Goal: Information Seeking & Learning: Learn about a topic

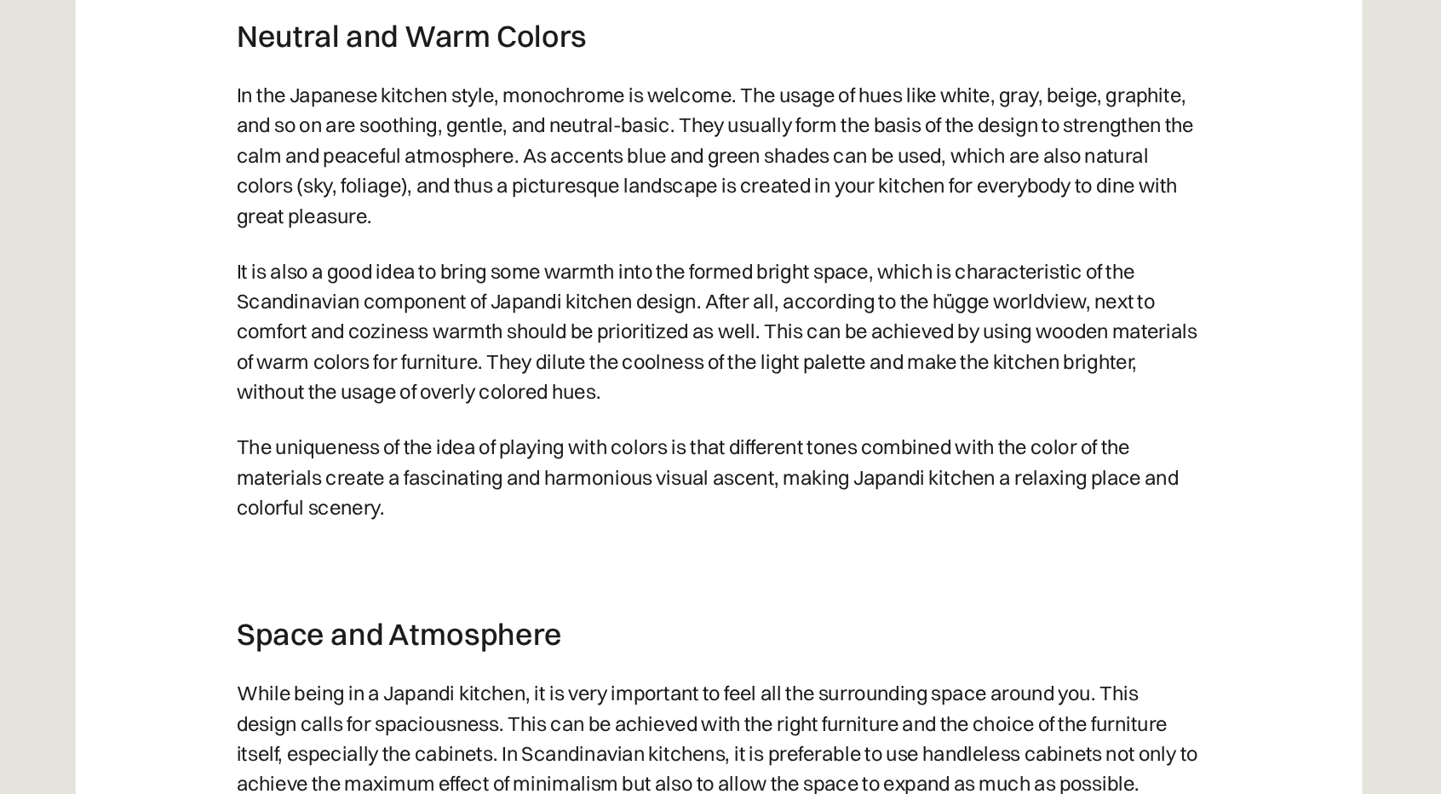
scroll to position [4279, 0]
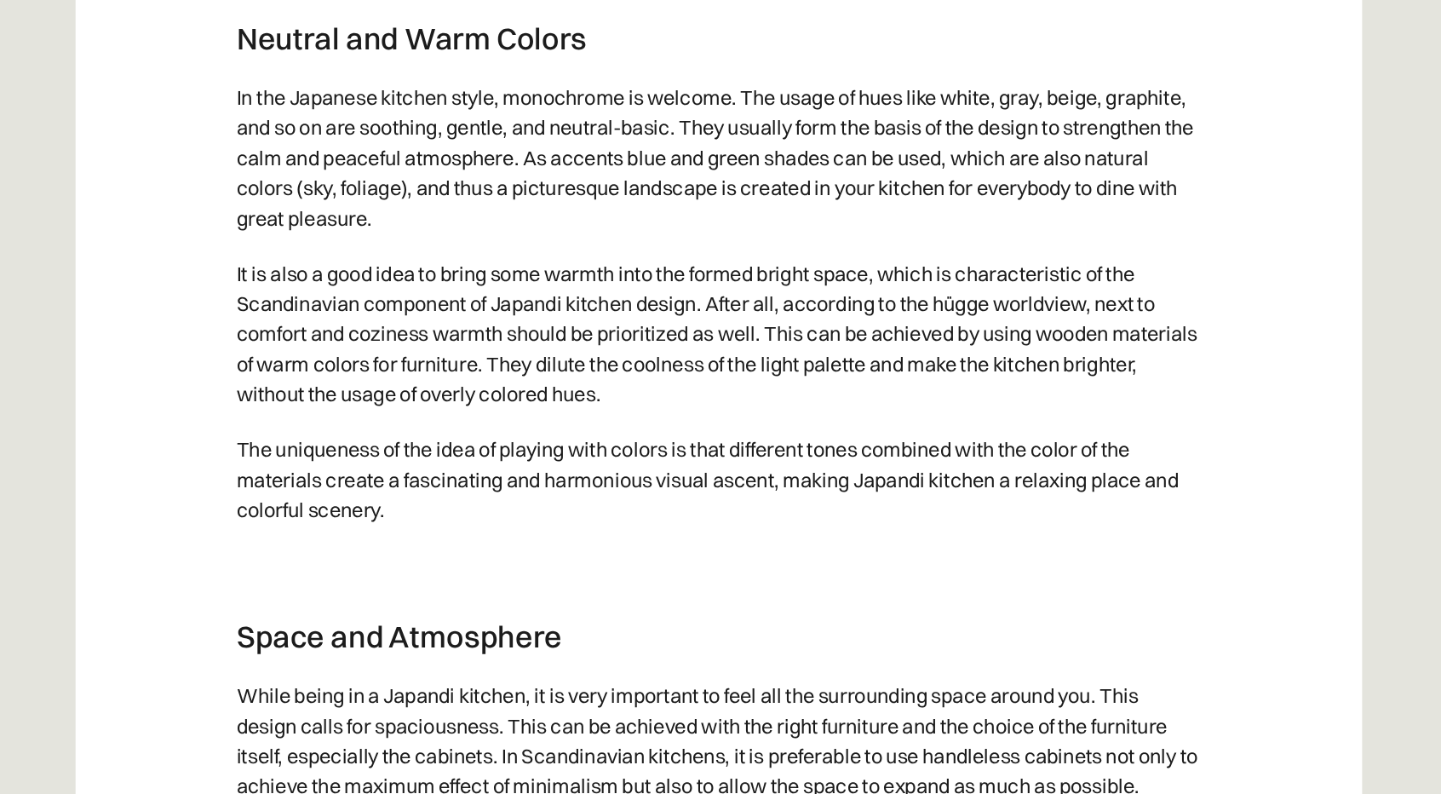
click at [988, 320] on p "In the Japanese kitchen style, monochrome is welcome. The usage of hues like wh…" at bounding box center [721, 338] width 654 height 119
drag, startPoint x: 986, startPoint y: 317, endPoint x: 1036, endPoint y: 321, distance: 49.6
click at [1036, 321] on p "In the Japanese kitchen style, monochrome is welcome. The usage of hues like wh…" at bounding box center [721, 338] width 654 height 119
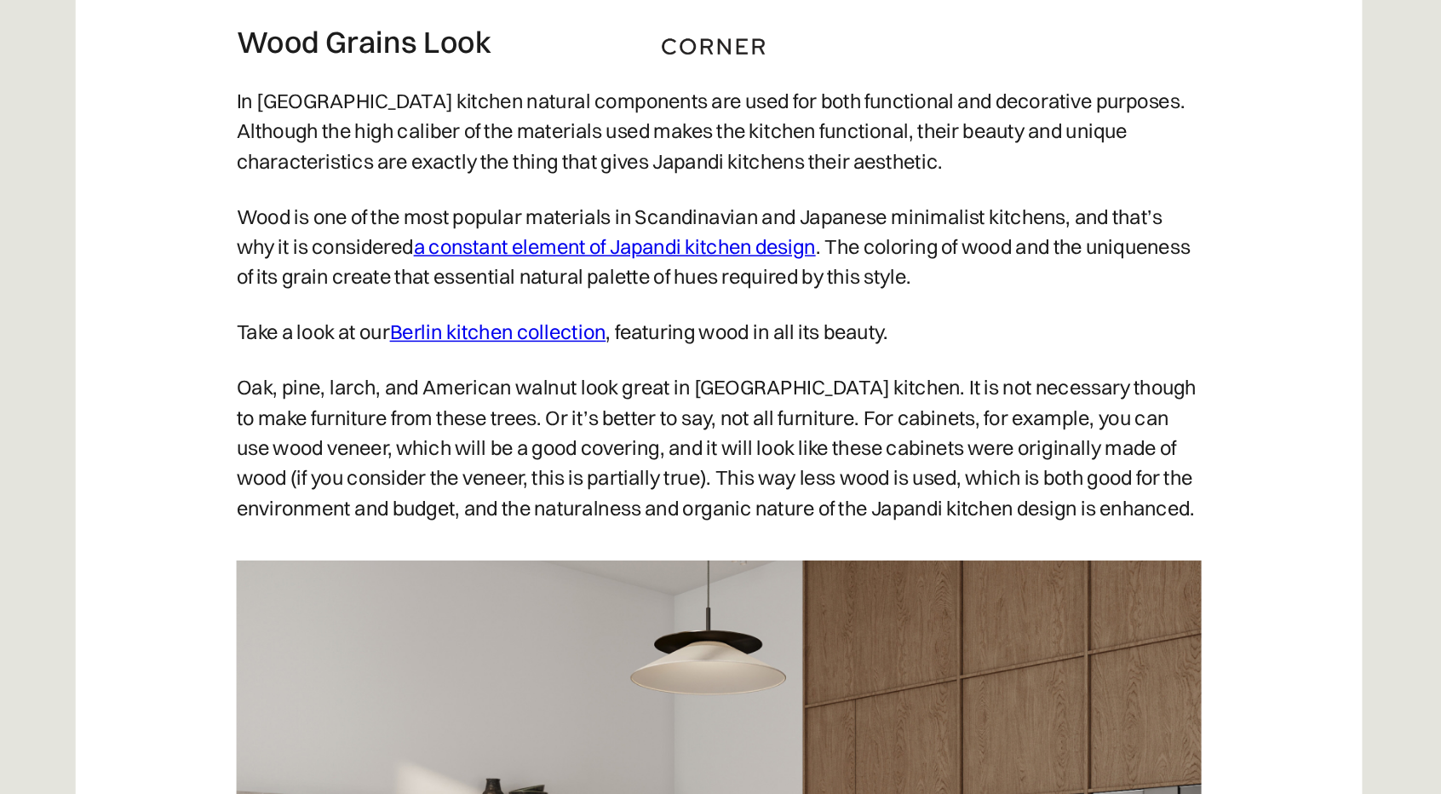
scroll to position [5821, 0]
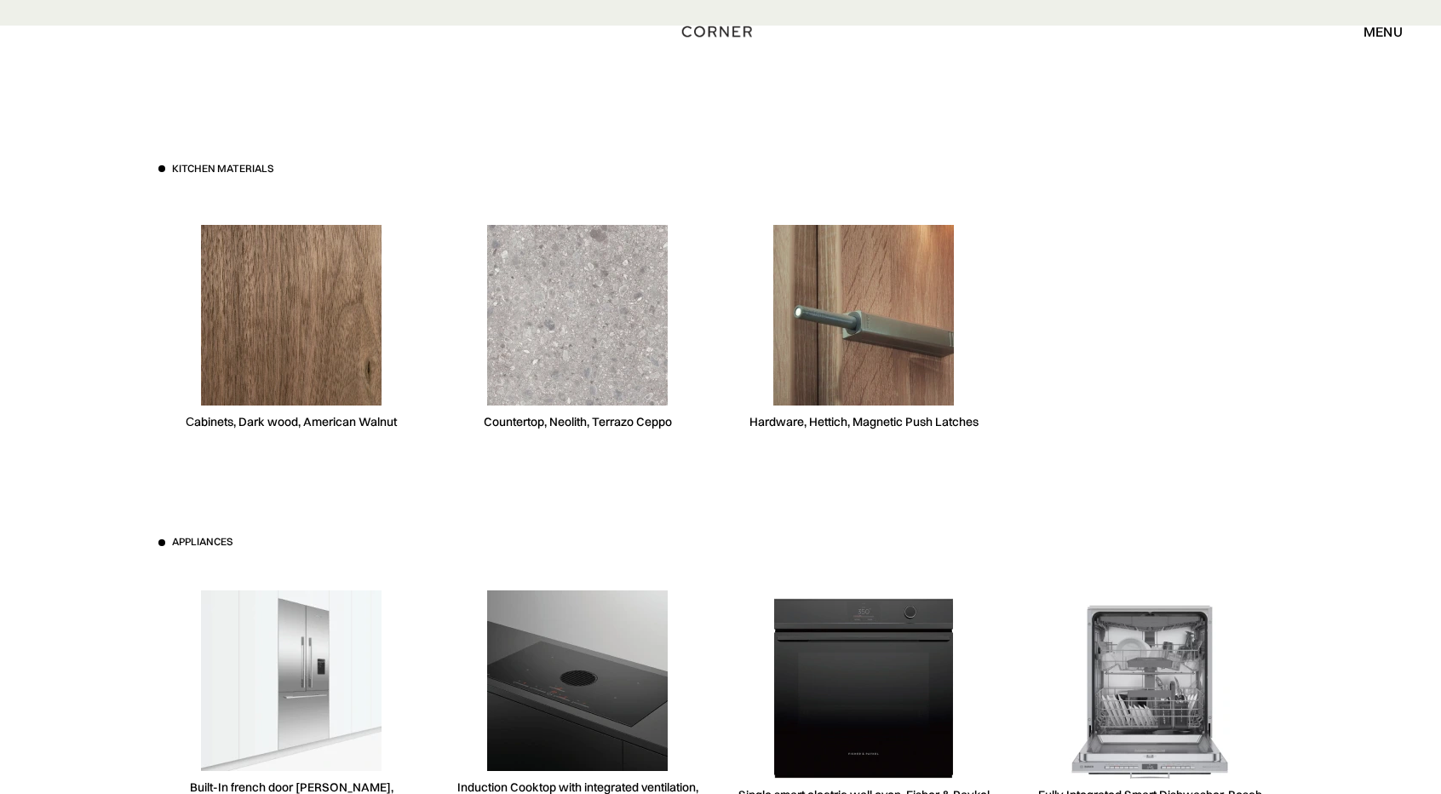
scroll to position [4815, 0]
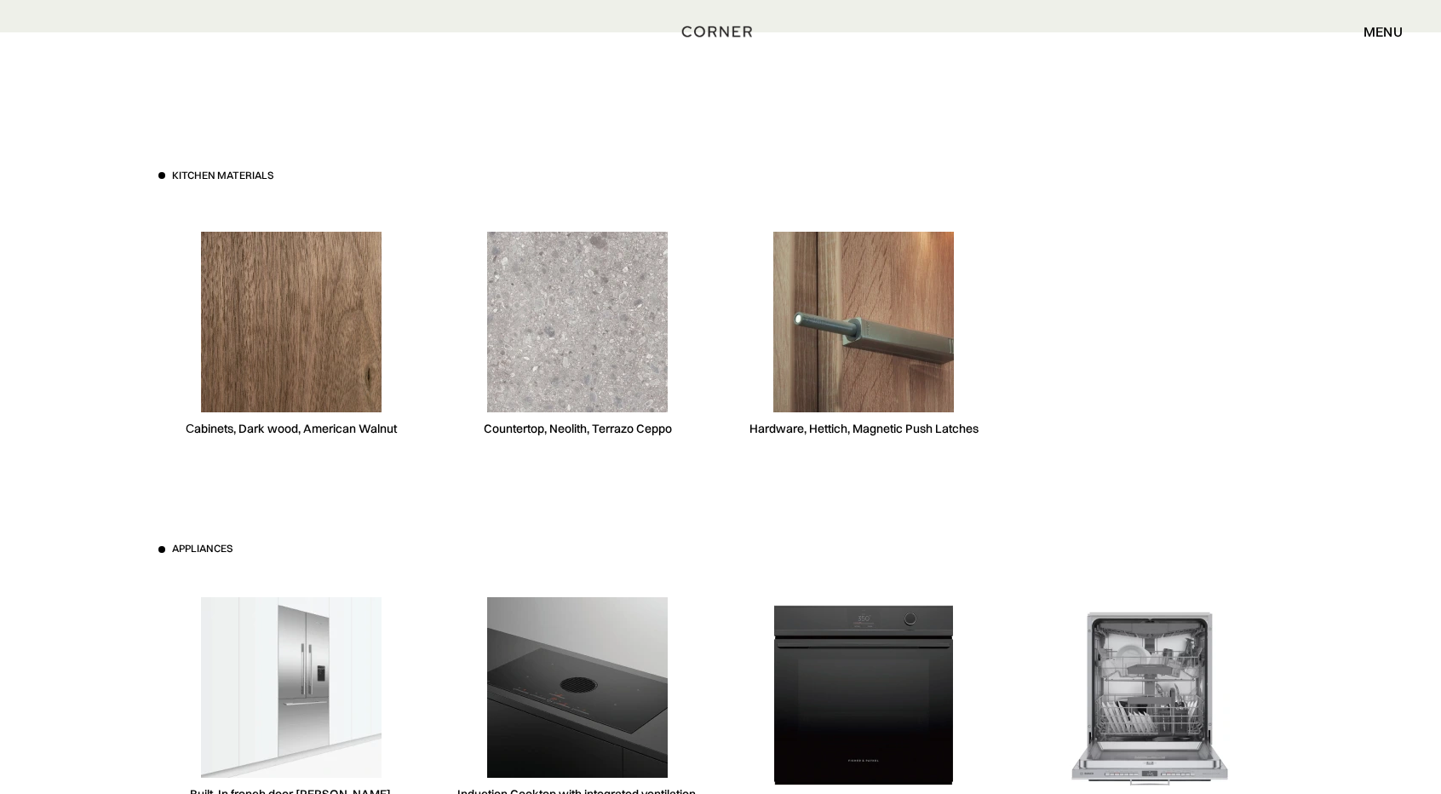
click at [595, 357] on img at bounding box center [577, 322] width 181 height 181
click at [561, 389] on img at bounding box center [577, 322] width 181 height 181
drag, startPoint x: 676, startPoint y: 432, endPoint x: 628, endPoint y: 450, distance: 50.9
click at [628, 450] on div "Countertop, Neolith, Terrazo Ceppo" at bounding box center [578, 334] width 266 height 262
click at [624, 440] on div "Countertop, Neolith, Terrazo Ceppo" at bounding box center [578, 334] width 266 height 262
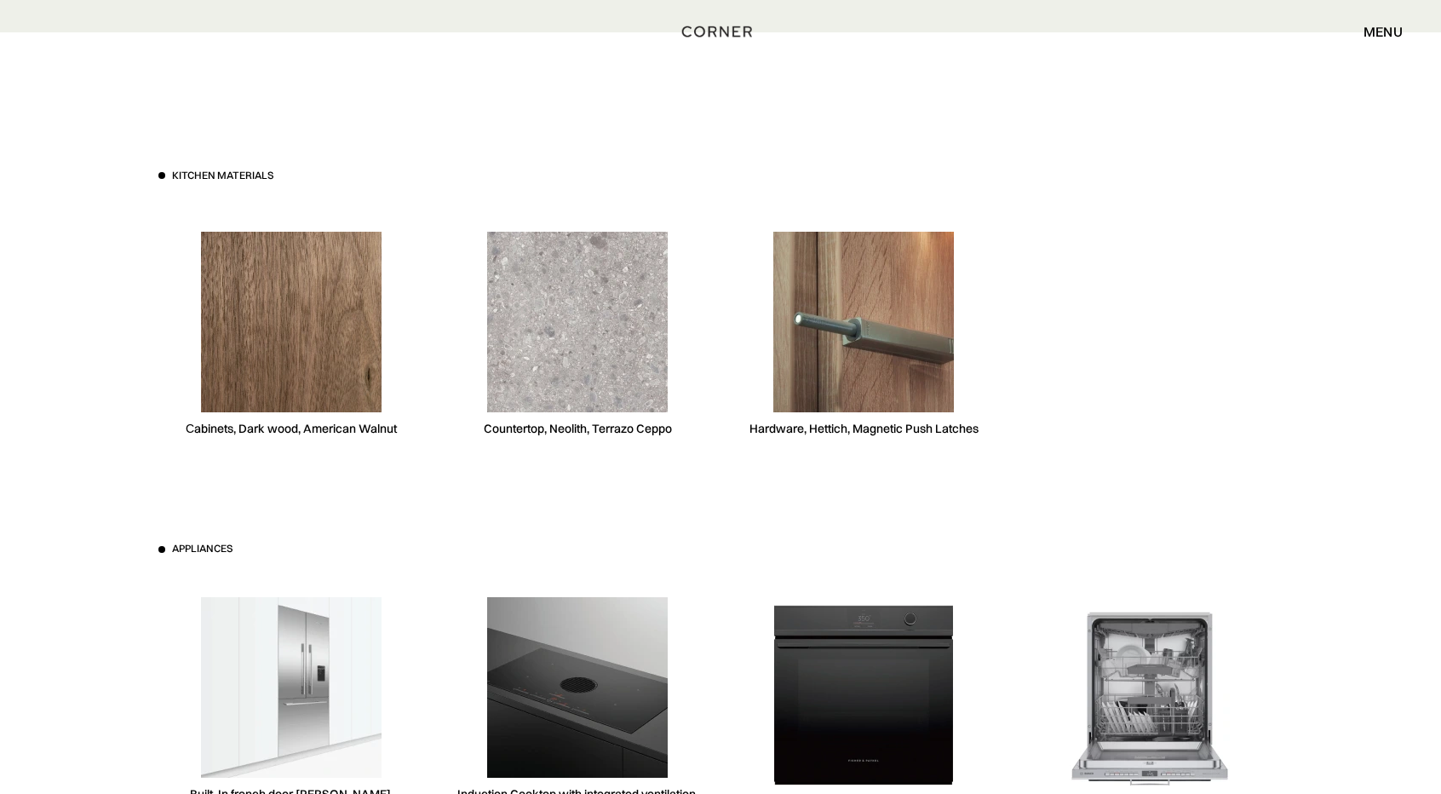
click at [649, 432] on div "Countertop, Neolith, Terrazo Ceppo" at bounding box center [578, 429] width 188 height 16
